Goal: Find specific page/section: Find specific page/section

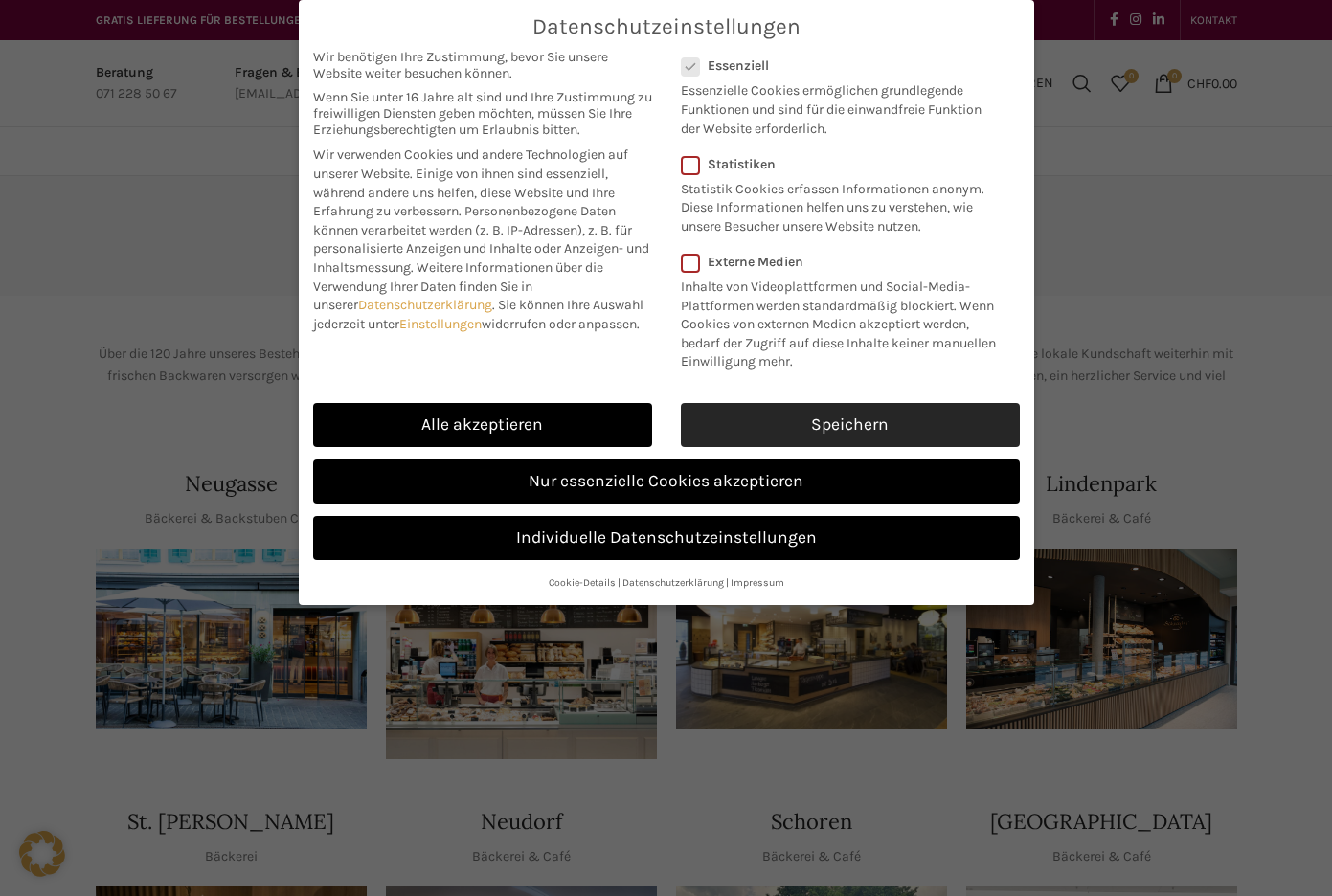
click at [771, 432] on link "Speichern" at bounding box center [850, 425] width 338 height 44
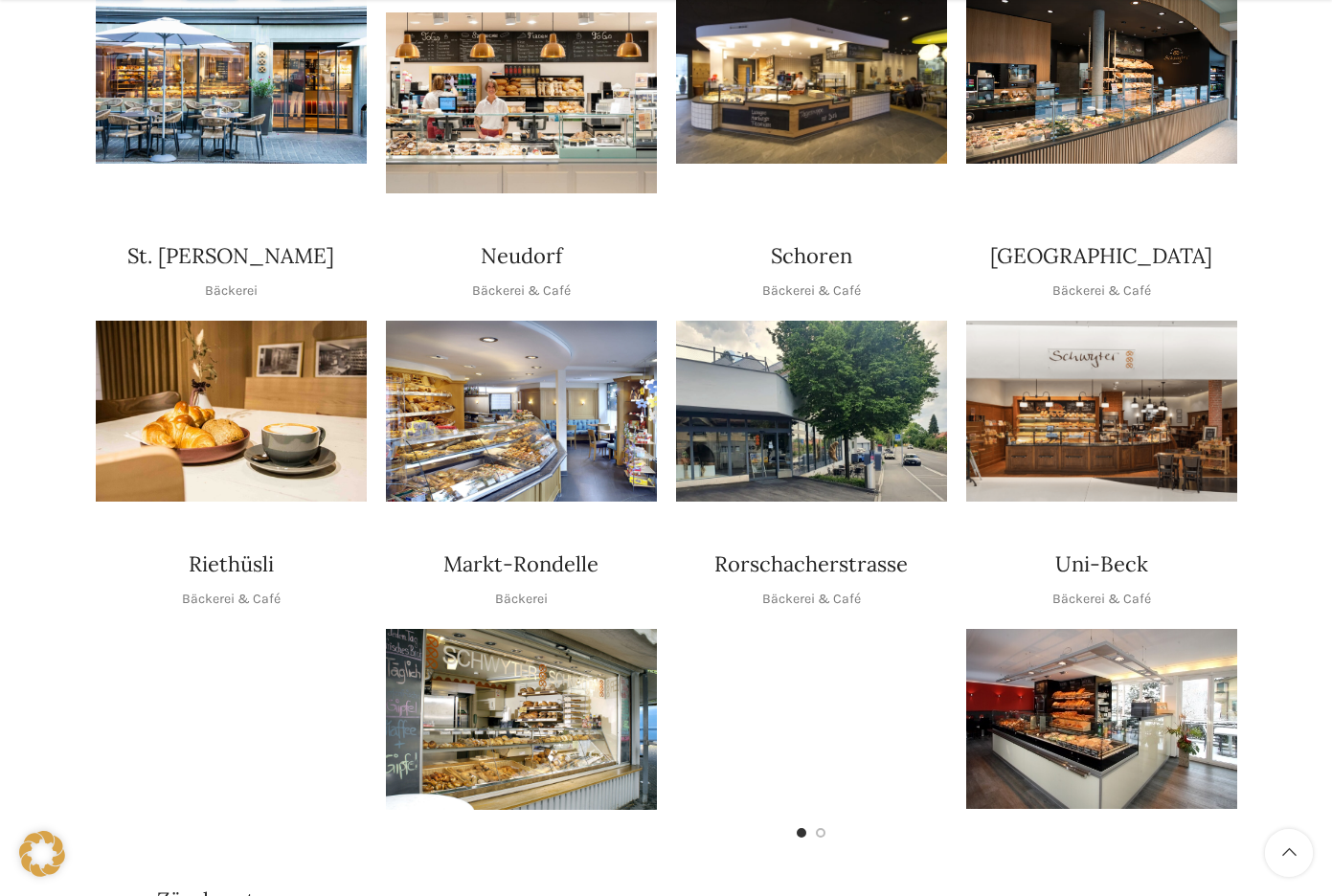
scroll to position [567, 0]
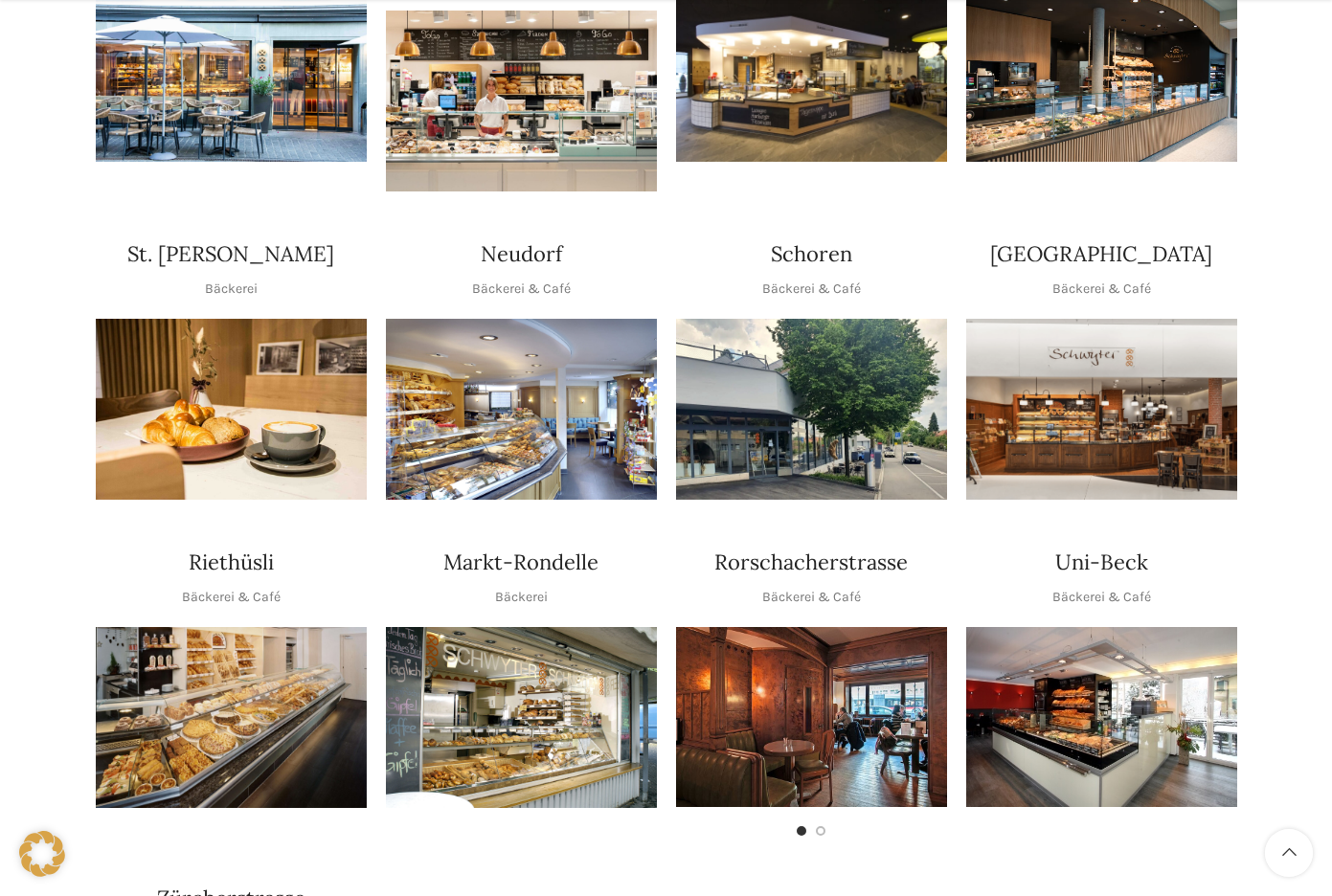
click at [212, 661] on img "1 / 1" at bounding box center [230, 717] width 271 height 181
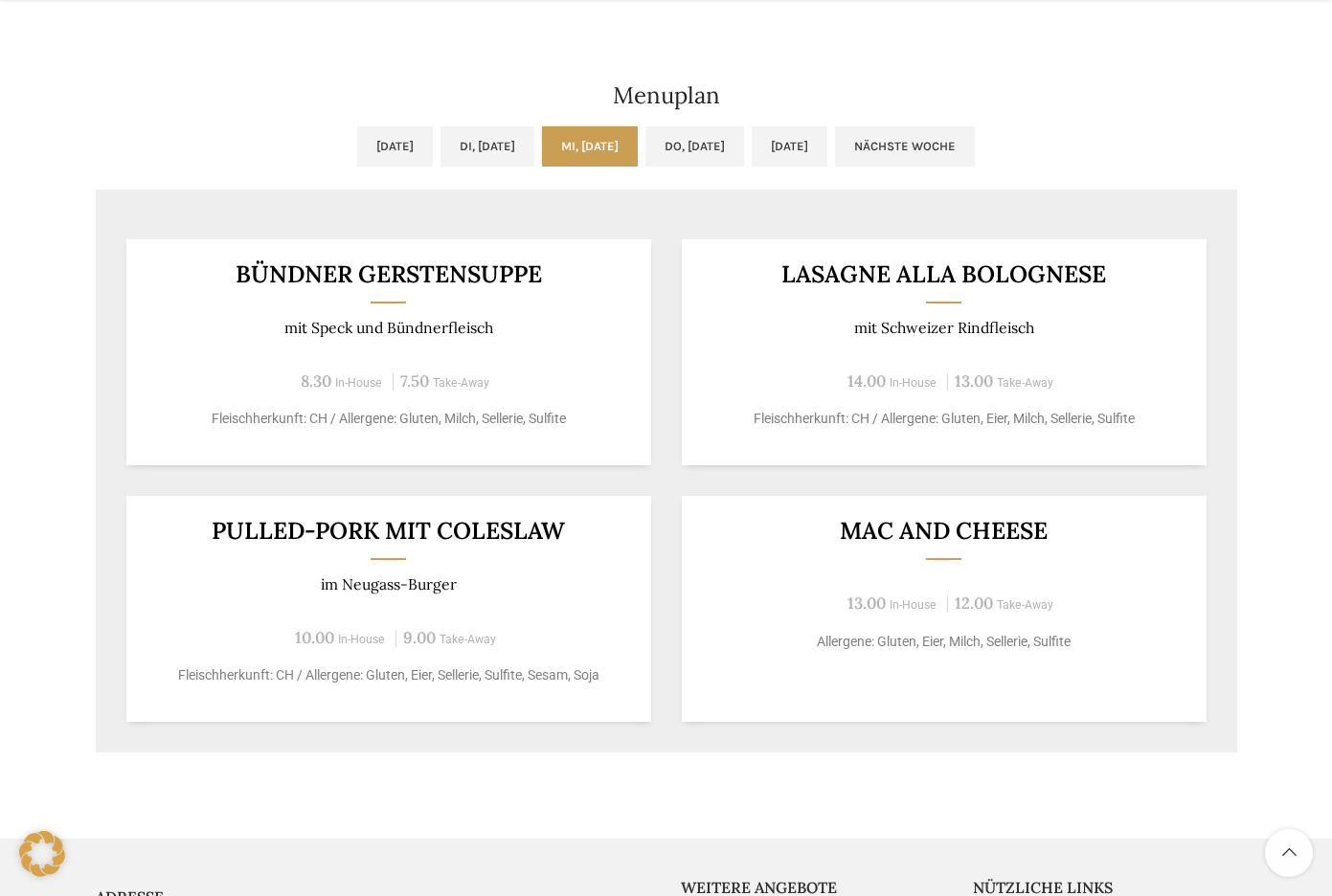
scroll to position [1035, 0]
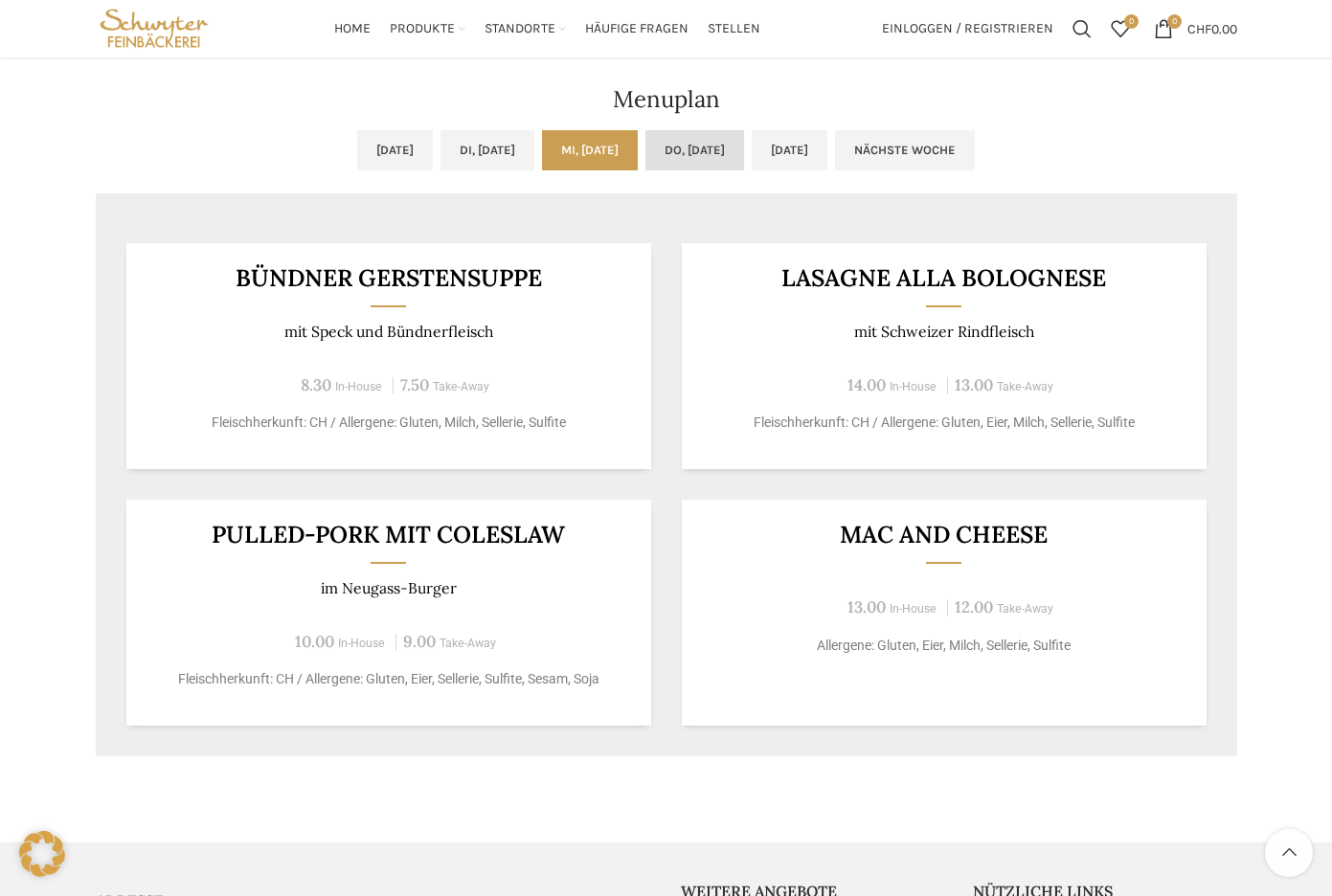
click at [733, 144] on link "Do, [DATE]" at bounding box center [695, 149] width 98 height 40
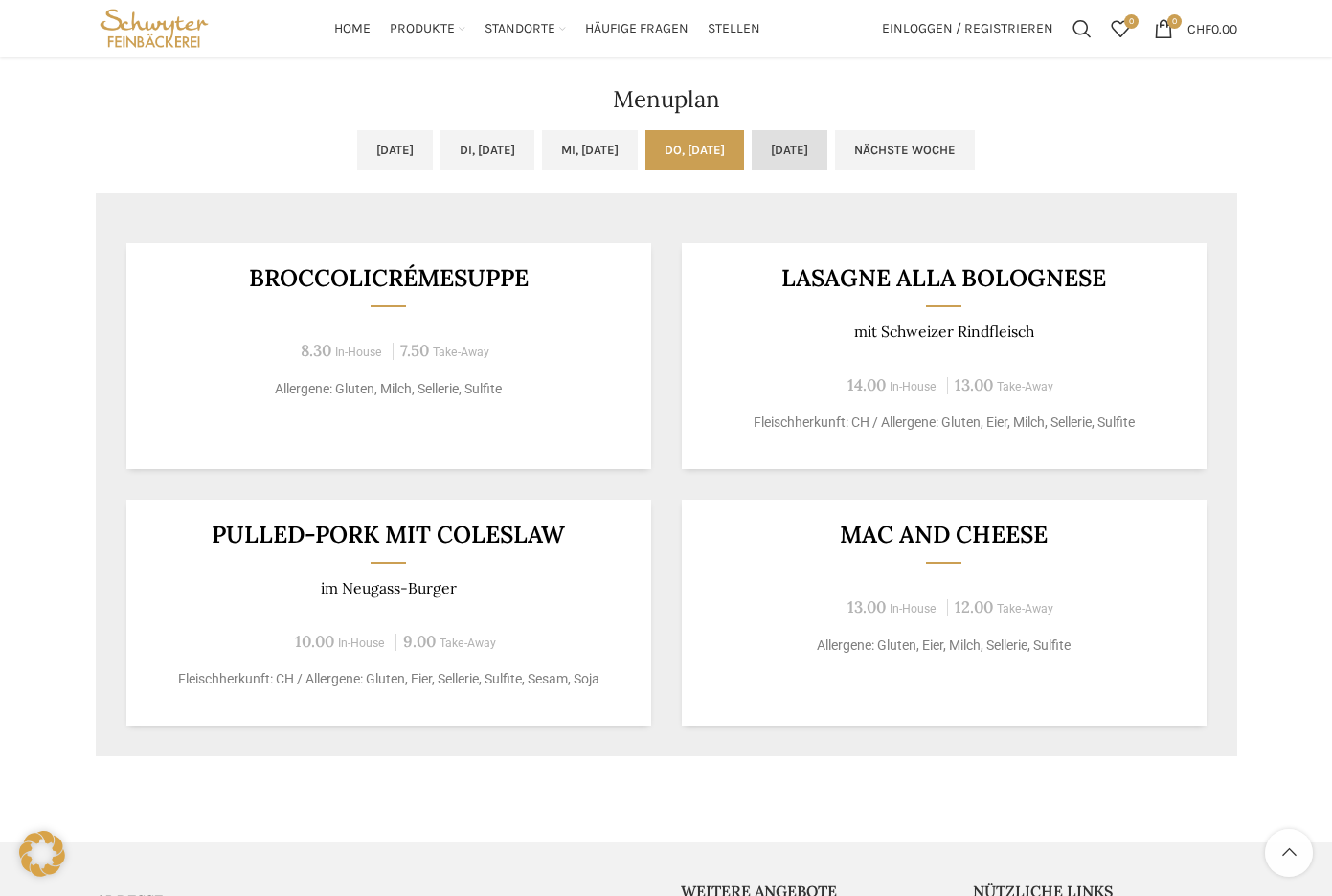
click at [827, 141] on link "[DATE]" at bounding box center [789, 149] width 76 height 40
click at [744, 159] on link "Do, 02.10.2025" at bounding box center [695, 149] width 98 height 40
click at [795, 152] on link "Fr, 03.10.2025" at bounding box center [789, 149] width 76 height 40
click at [744, 144] on link "Do, 02.10.2025" at bounding box center [695, 149] width 98 height 40
click at [583, 140] on link "Mi, 01.10.2025" at bounding box center [589, 149] width 95 height 40
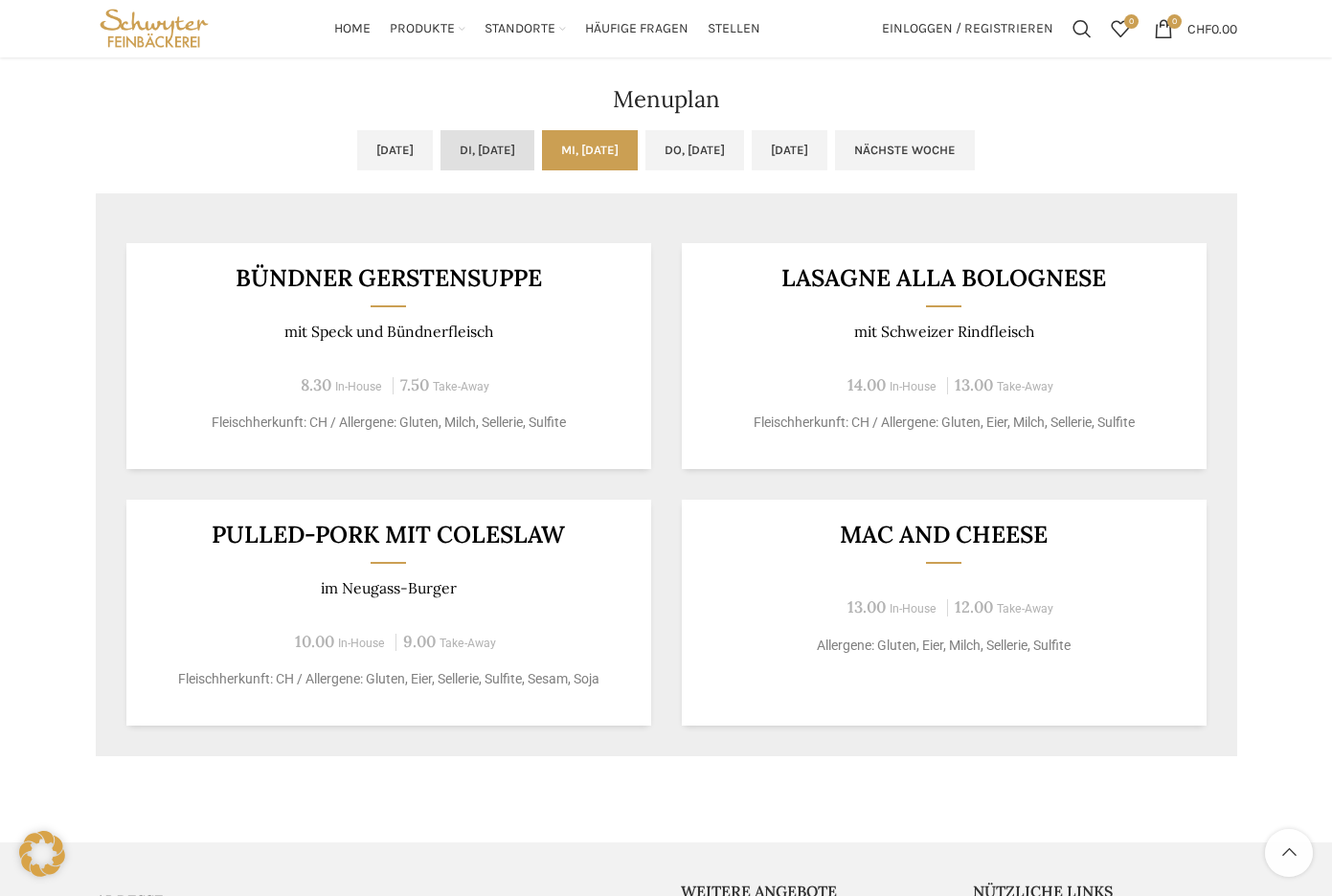
click at [489, 134] on link "Di, 30.09.2025" at bounding box center [487, 149] width 93 height 40
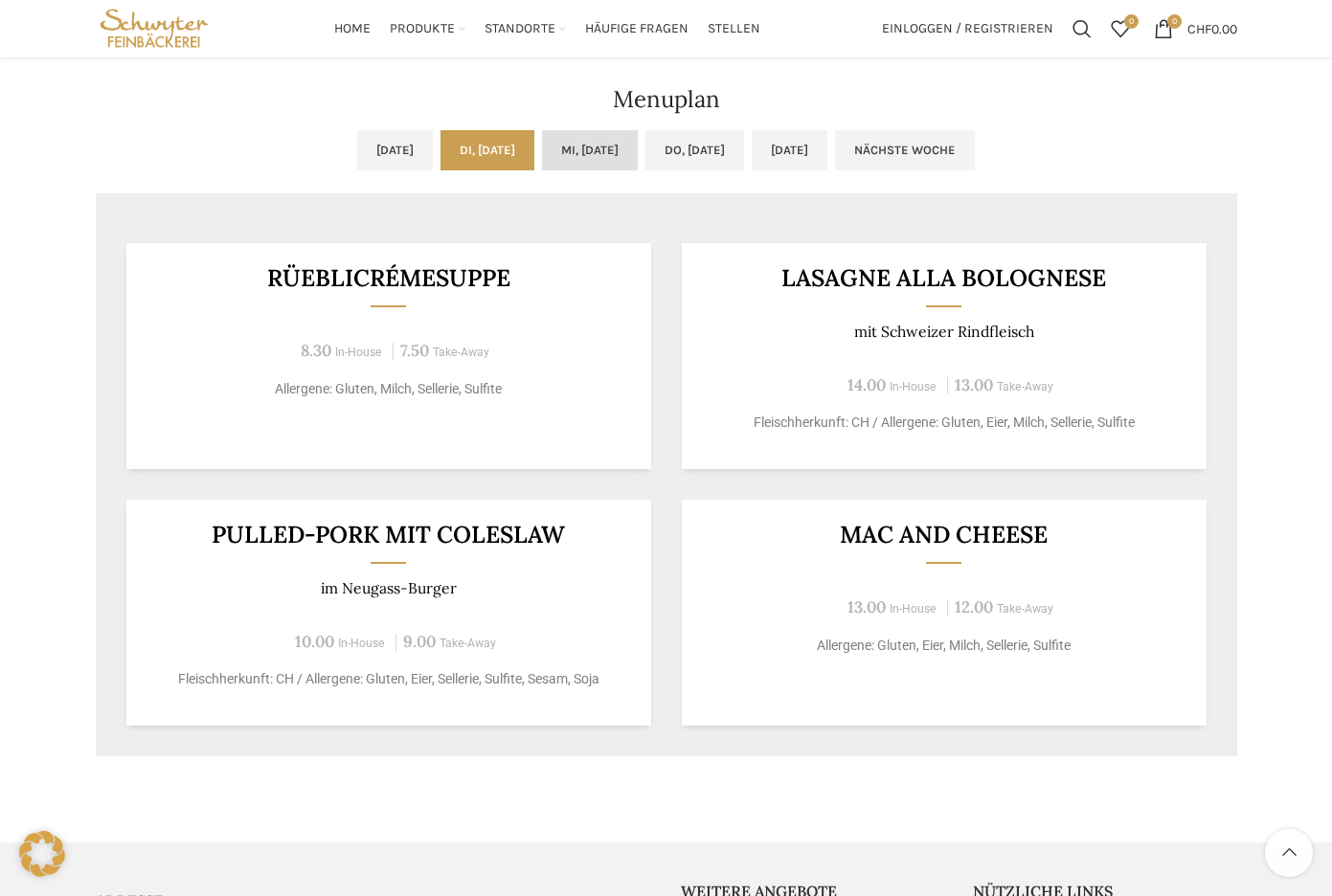
click at [596, 150] on link "Mi, 01.10.2025" at bounding box center [589, 149] width 95 height 40
